Goal: Information Seeking & Learning: Learn about a topic

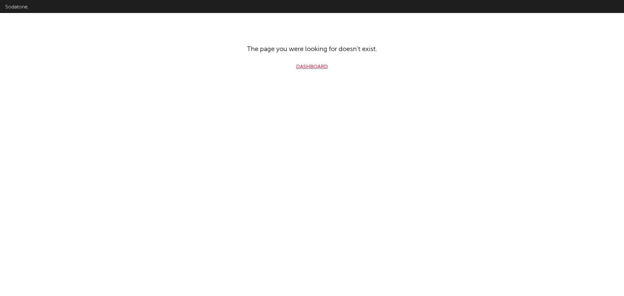
click at [216, 68] on link "Dashboard" at bounding box center [312, 67] width 32 height 8
select select "recorded_music"
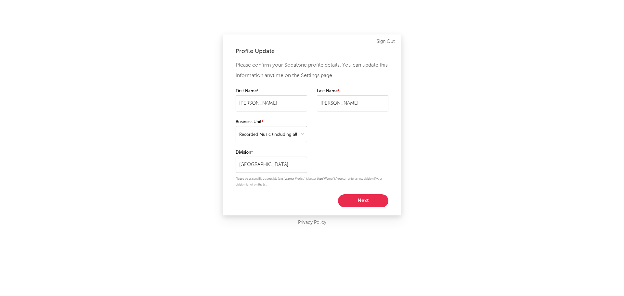
click at [216, 114] on button "Next" at bounding box center [363, 201] width 50 height 13
select select "other"
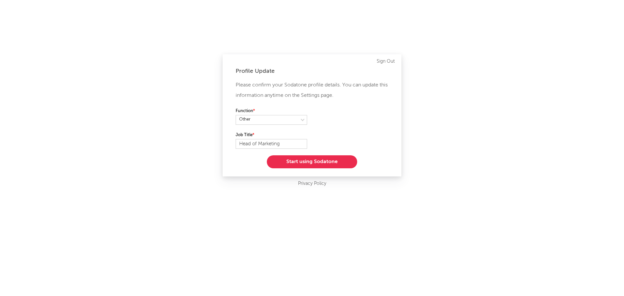
click at [216, 114] on button "Start using Sodatone" at bounding box center [312, 161] width 90 height 13
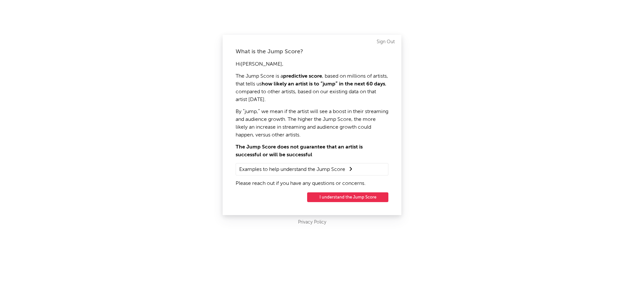
click at [216, 114] on button "I understand the Jump Score" at bounding box center [347, 198] width 81 height 10
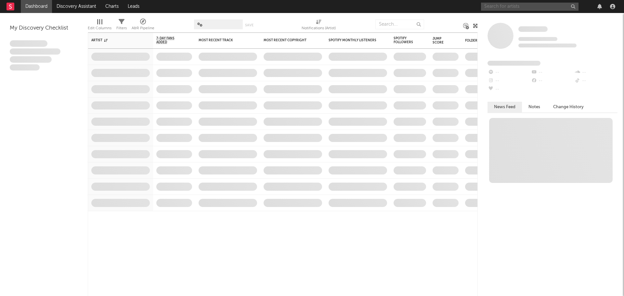
click at [216, 9] on input "text" at bounding box center [530, 7] width 98 height 8
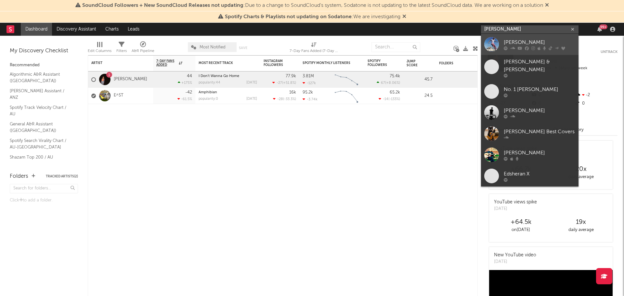
type input "[PERSON_NAME]"
click at [216, 43] on div "[PERSON_NAME]" at bounding box center [540, 42] width 72 height 8
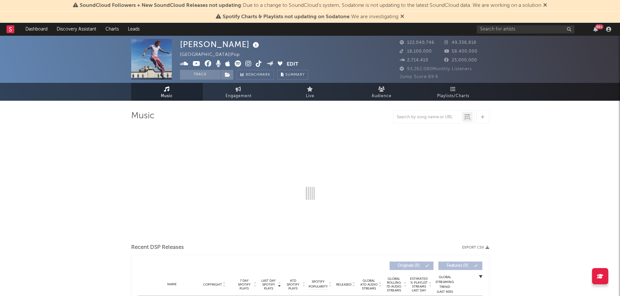
select select "6m"
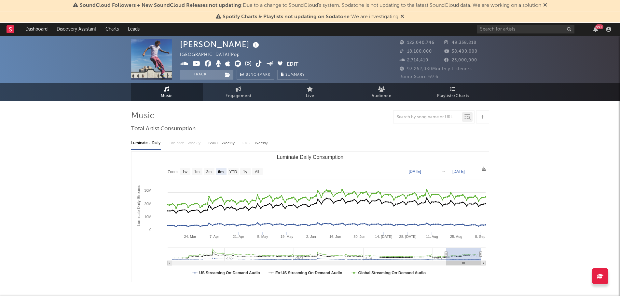
drag, startPoint x: 460, startPoint y: 94, endPoint x: 341, endPoint y: 41, distance: 129.6
click at [216, 94] on span "Playlists/Charts" at bounding box center [453, 96] width 32 height 8
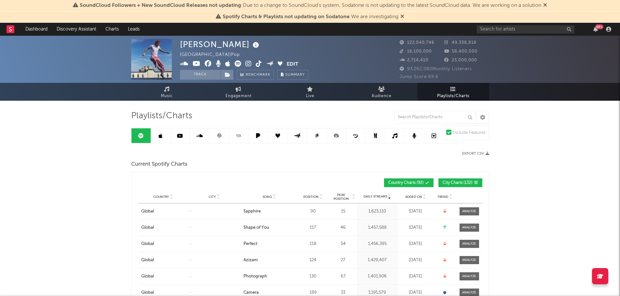
click at [216, 114] on span "City Charts ( 132 )" at bounding box center [457, 183] width 30 height 4
click at [216, 114] on input "text" at bounding box center [434, 117] width 81 height 13
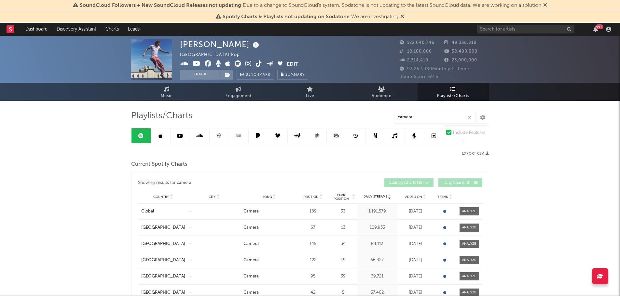
click at [216, 114] on span "Position" at bounding box center [310, 197] width 15 height 4
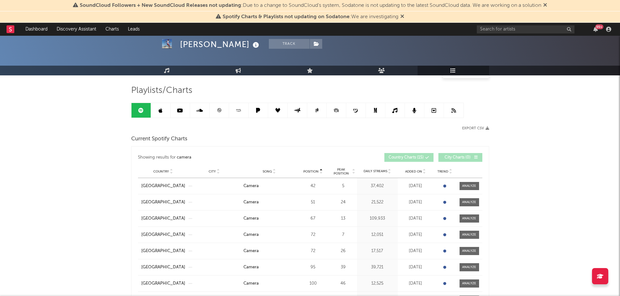
scroll to position [98, 0]
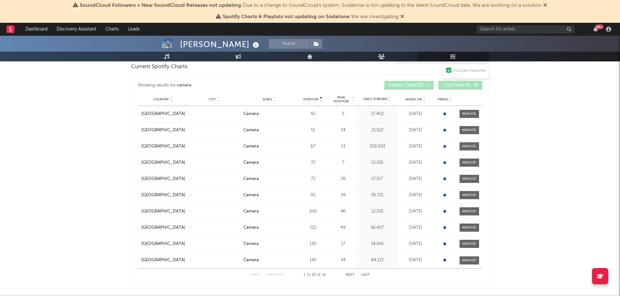
click at [216, 114] on button "Next" at bounding box center [349, 276] width 9 height 4
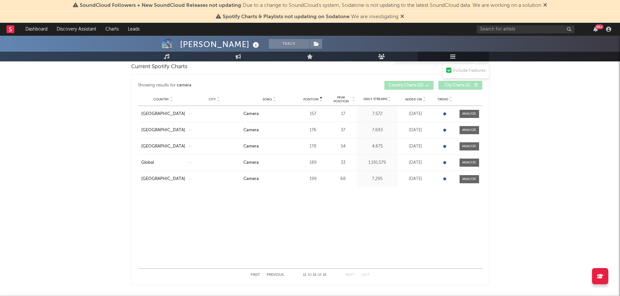
click at [216, 114] on button "Previous" at bounding box center [274, 276] width 17 height 4
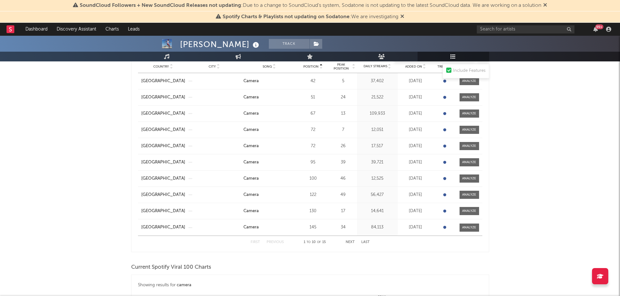
scroll to position [130, 0]
click at [216, 114] on button "Next" at bounding box center [349, 243] width 9 height 4
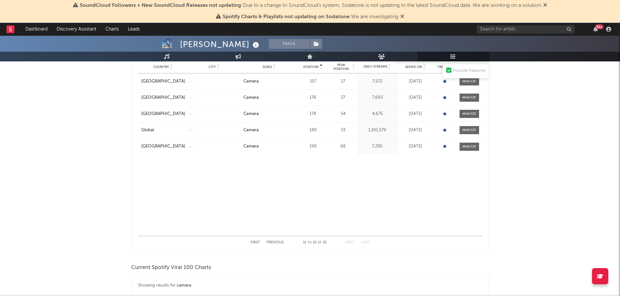
scroll to position [0, 0]
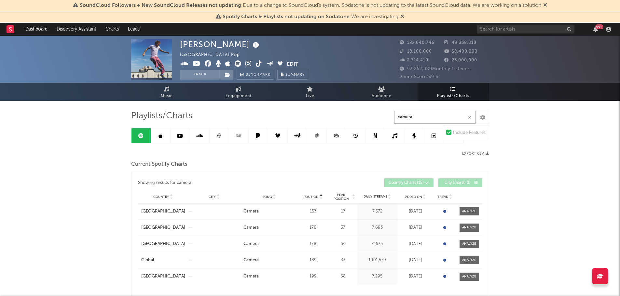
click at [216, 114] on input "camera" at bounding box center [434, 117] width 81 height 13
drag, startPoint x: 377, startPoint y: 116, endPoint x: 319, endPoint y: 117, distance: 57.6
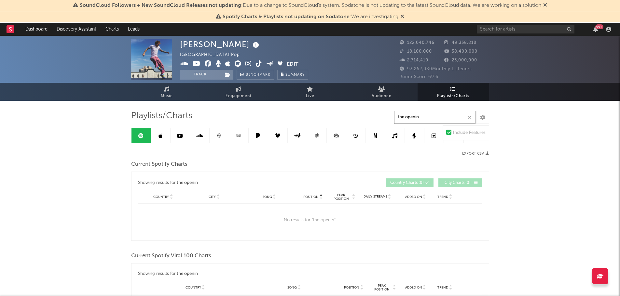
drag, startPoint x: 435, startPoint y: 121, endPoint x: 316, endPoint y: 116, distance: 119.1
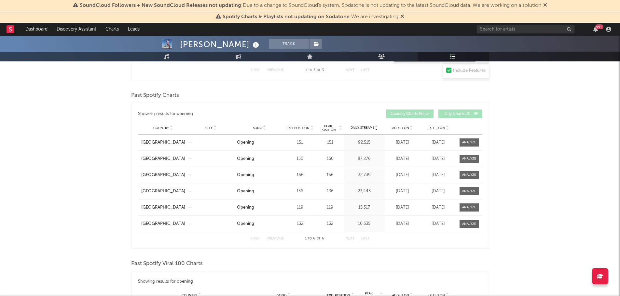
scroll to position [390, 0]
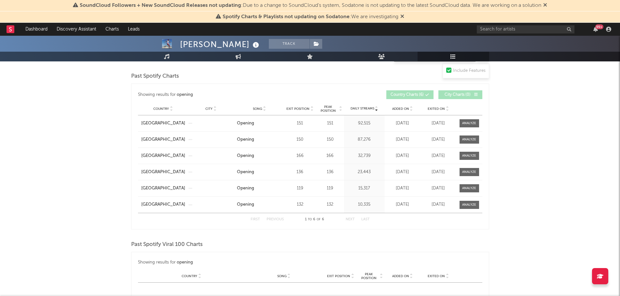
type input "opening"
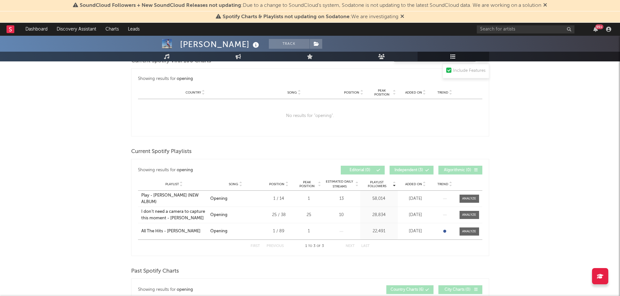
scroll to position [0, 0]
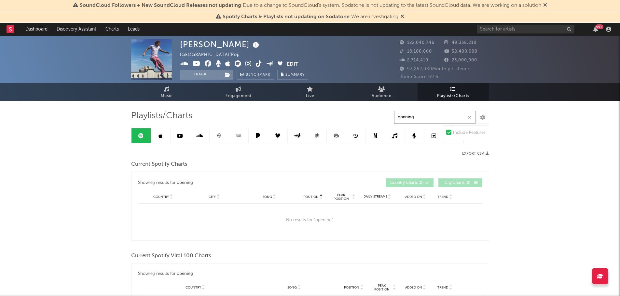
click at [216, 114] on icon "button" at bounding box center [469, 117] width 3 height 4
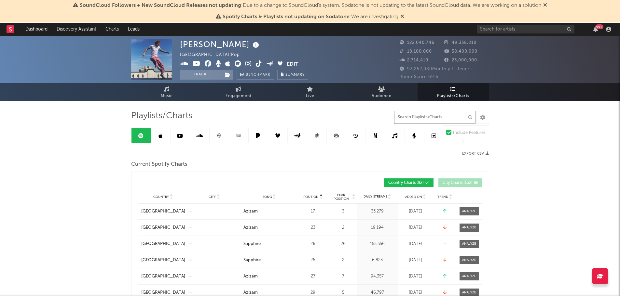
click at [216, 113] on input "text" at bounding box center [434, 117] width 81 height 13
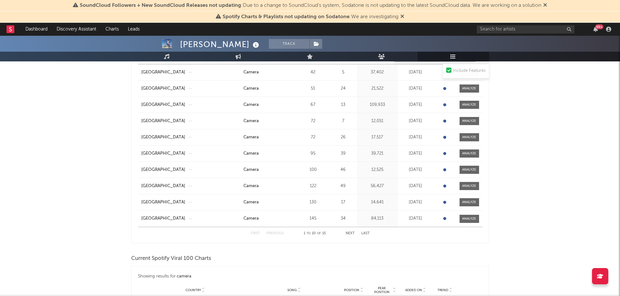
scroll to position [130, 0]
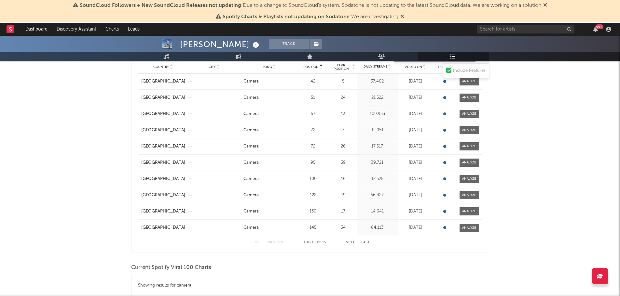
click at [216, 114] on button "Next" at bounding box center [349, 243] width 9 height 4
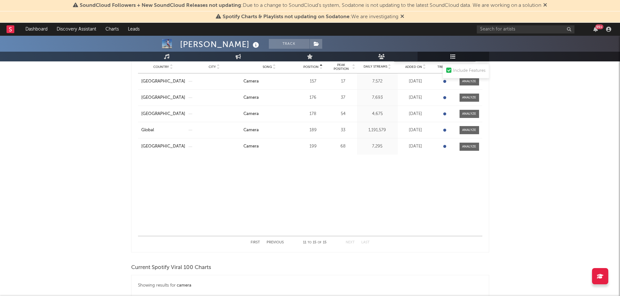
click at [216, 114] on button "Previous" at bounding box center [274, 243] width 17 height 4
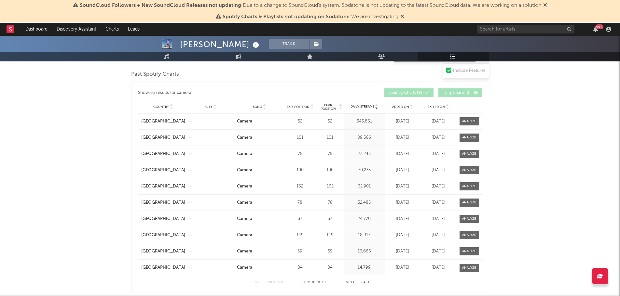
scroll to position [585, 0]
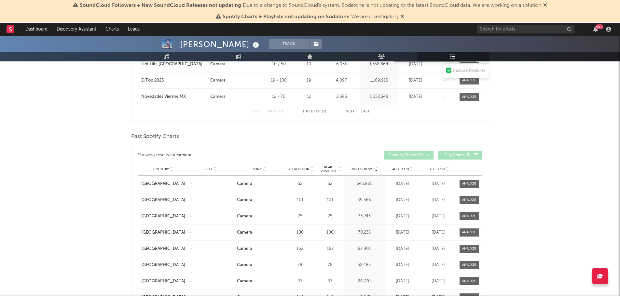
type input "camera"
click at [216, 114] on span "Peak Position" at bounding box center [328, 170] width 20 height 8
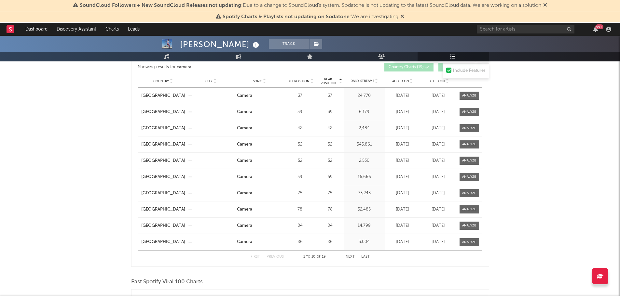
scroll to position [683, 0]
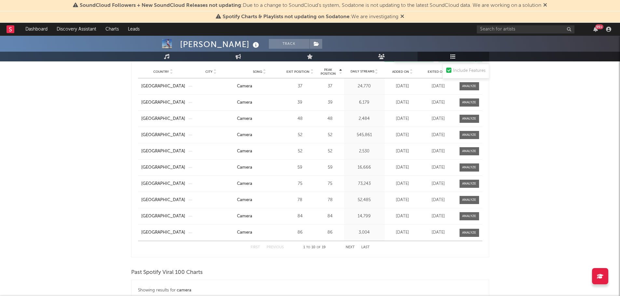
click at [216, 114] on button "Next" at bounding box center [349, 248] width 9 height 4
click at [216, 114] on button "Previous" at bounding box center [274, 248] width 17 height 4
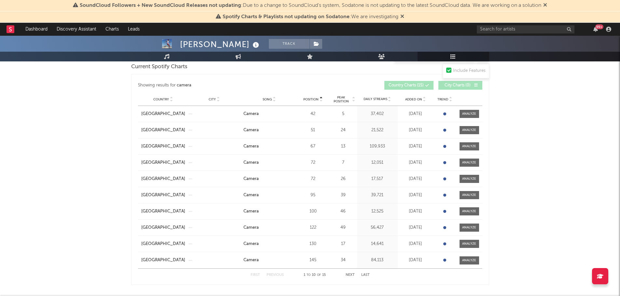
scroll to position [0, 0]
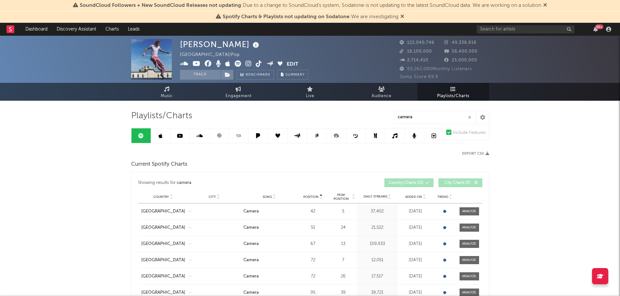
click at [216, 114] on icon "button" at bounding box center [469, 117] width 3 height 4
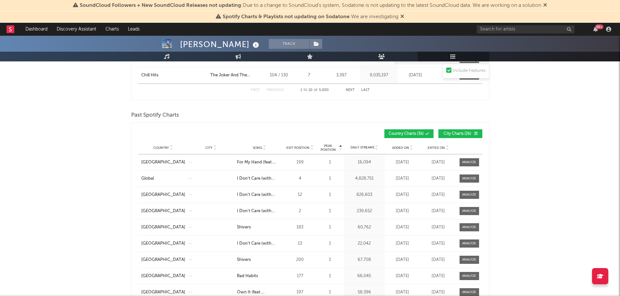
scroll to position [651, 0]
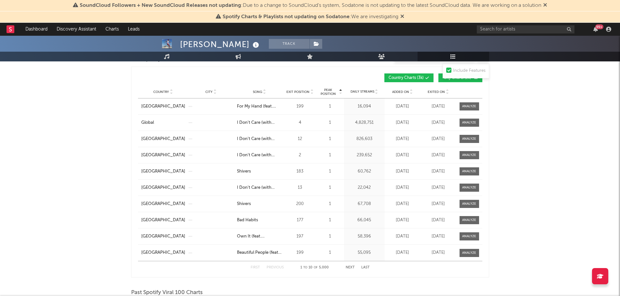
click at [216, 90] on span "Song" at bounding box center [257, 92] width 9 height 4
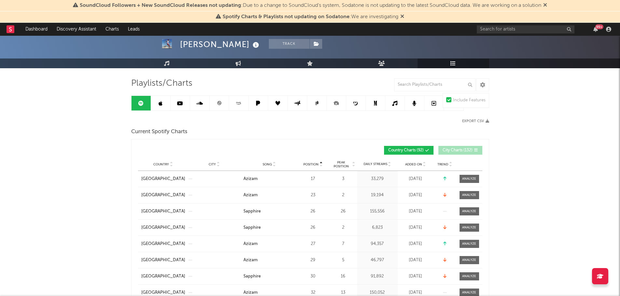
scroll to position [0, 0]
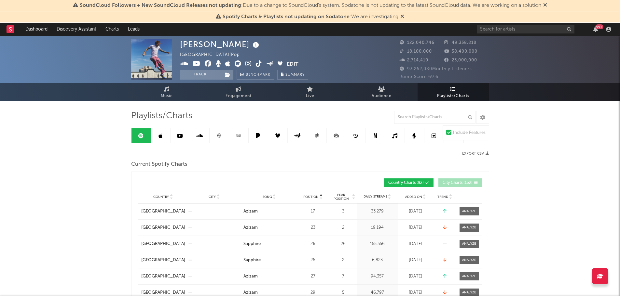
click at [216, 114] on div "Position" at bounding box center [312, 197] width 29 height 5
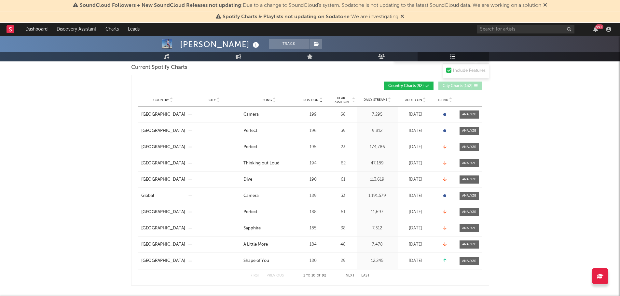
scroll to position [98, 0]
click at [216, 114] on button "Next" at bounding box center [349, 276] width 9 height 4
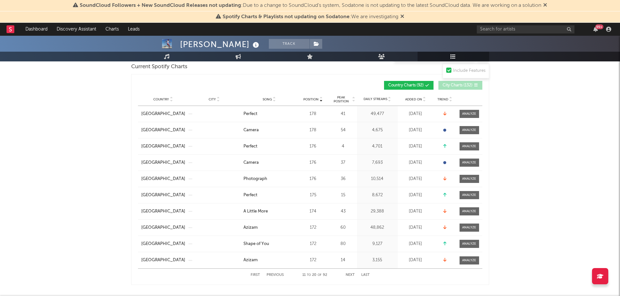
click at [216, 114] on button "Next" at bounding box center [349, 276] width 9 height 4
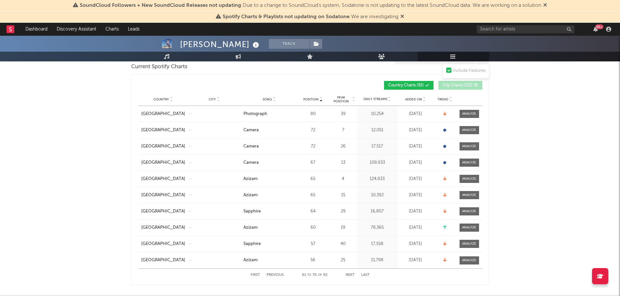
click at [216, 114] on button "Next" at bounding box center [349, 276] width 9 height 4
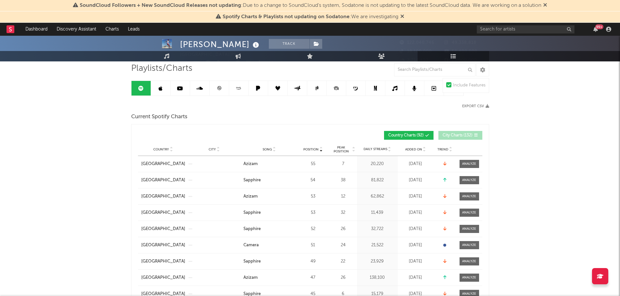
scroll to position [0, 0]
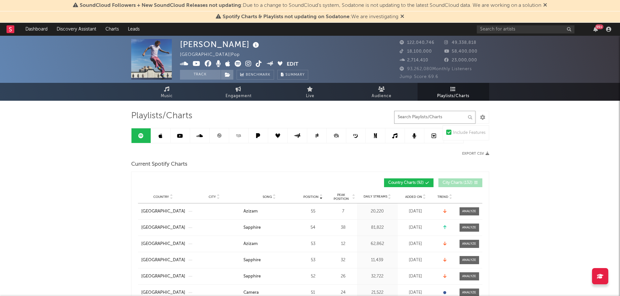
click at [216, 114] on input "text" at bounding box center [434, 117] width 81 height 13
type input "a little mo"
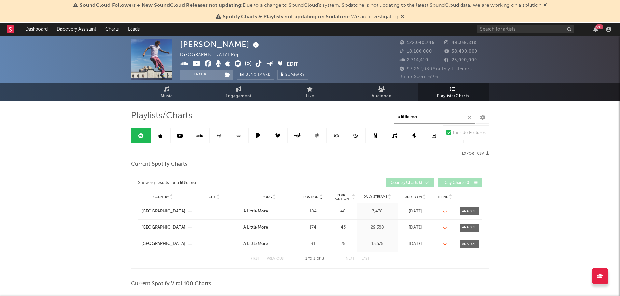
click at [216, 114] on icon "button" at bounding box center [469, 117] width 3 height 4
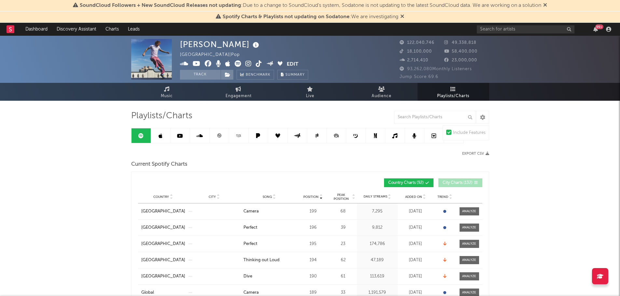
click at [216, 114] on input "text" at bounding box center [434, 117] width 81 height 13
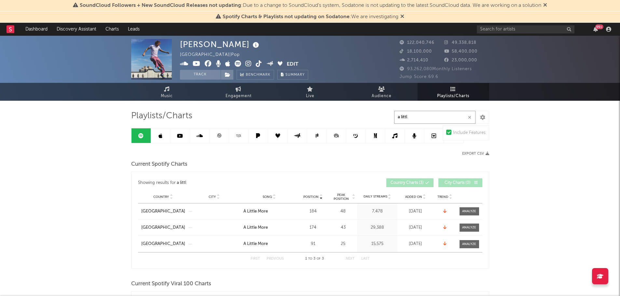
type input "a littl"
